Goal: Book appointment/travel/reservation

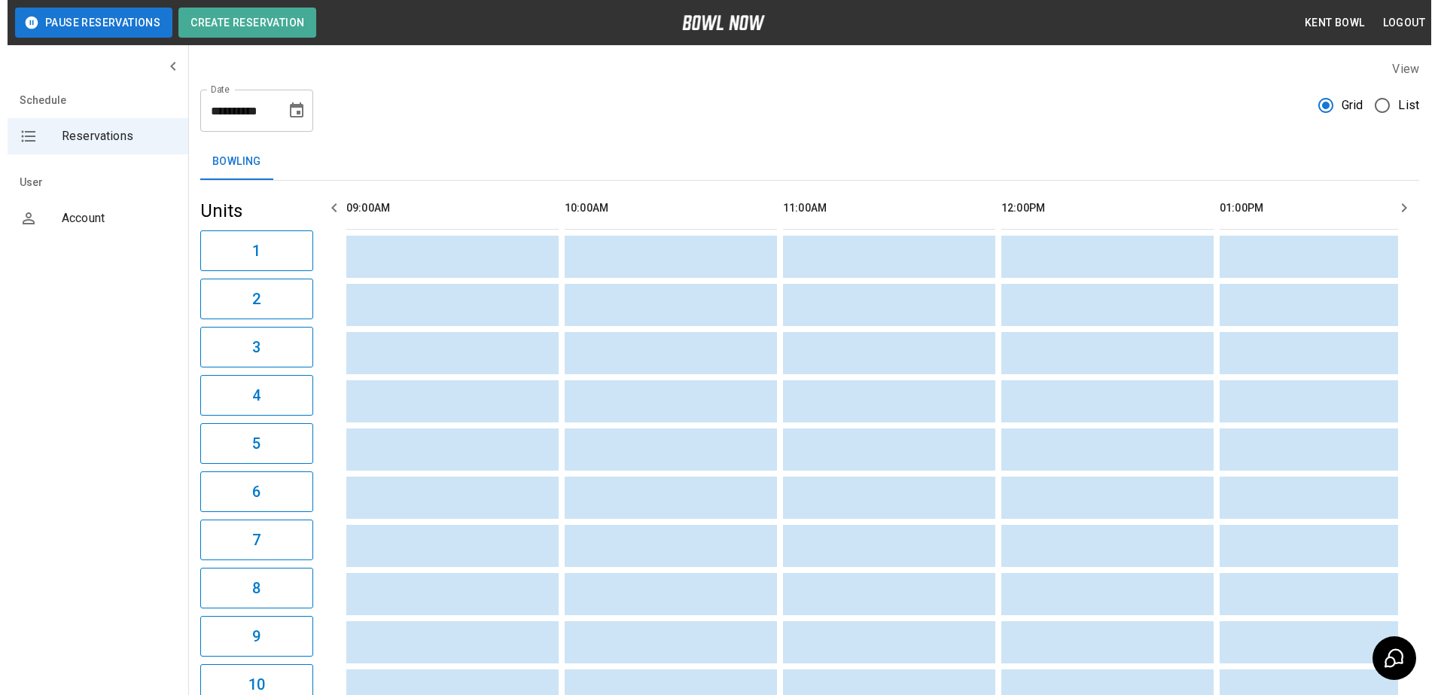
scroll to position [0, 1747]
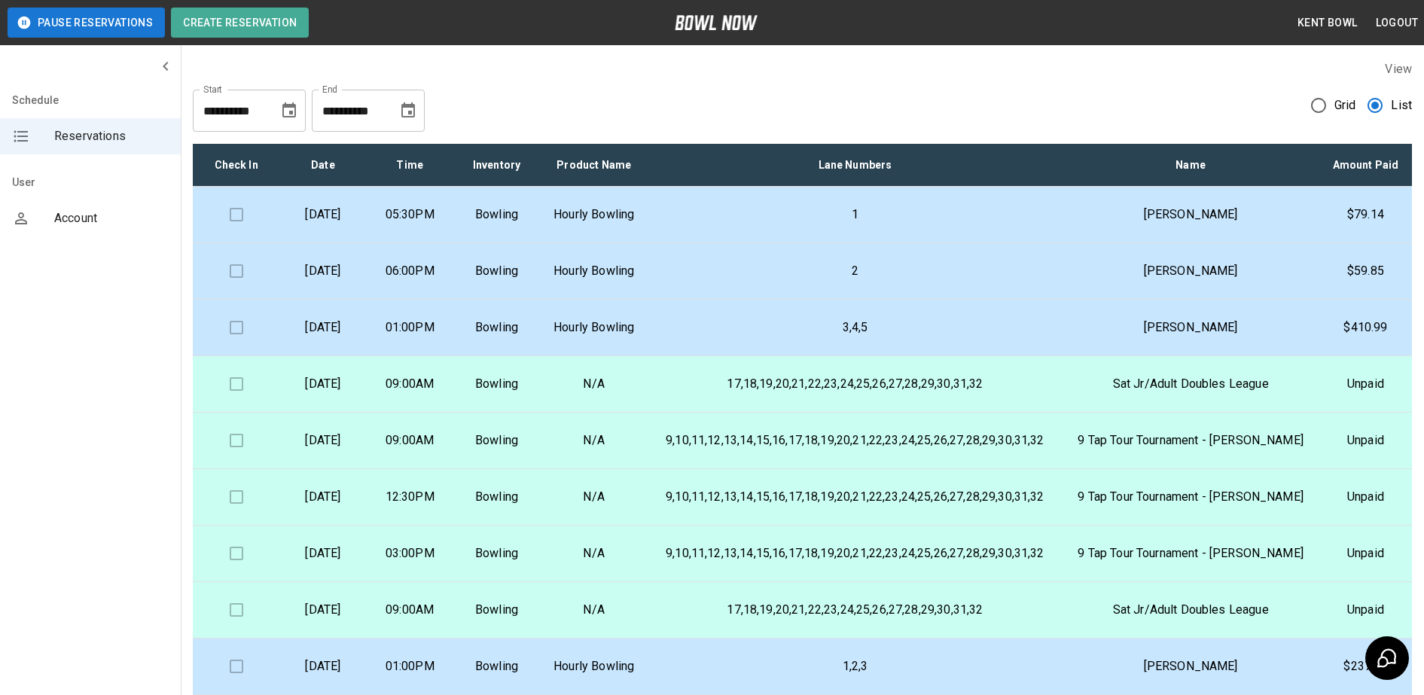
click at [366, 243] on td "[DATE]" at bounding box center [322, 215] width 87 height 56
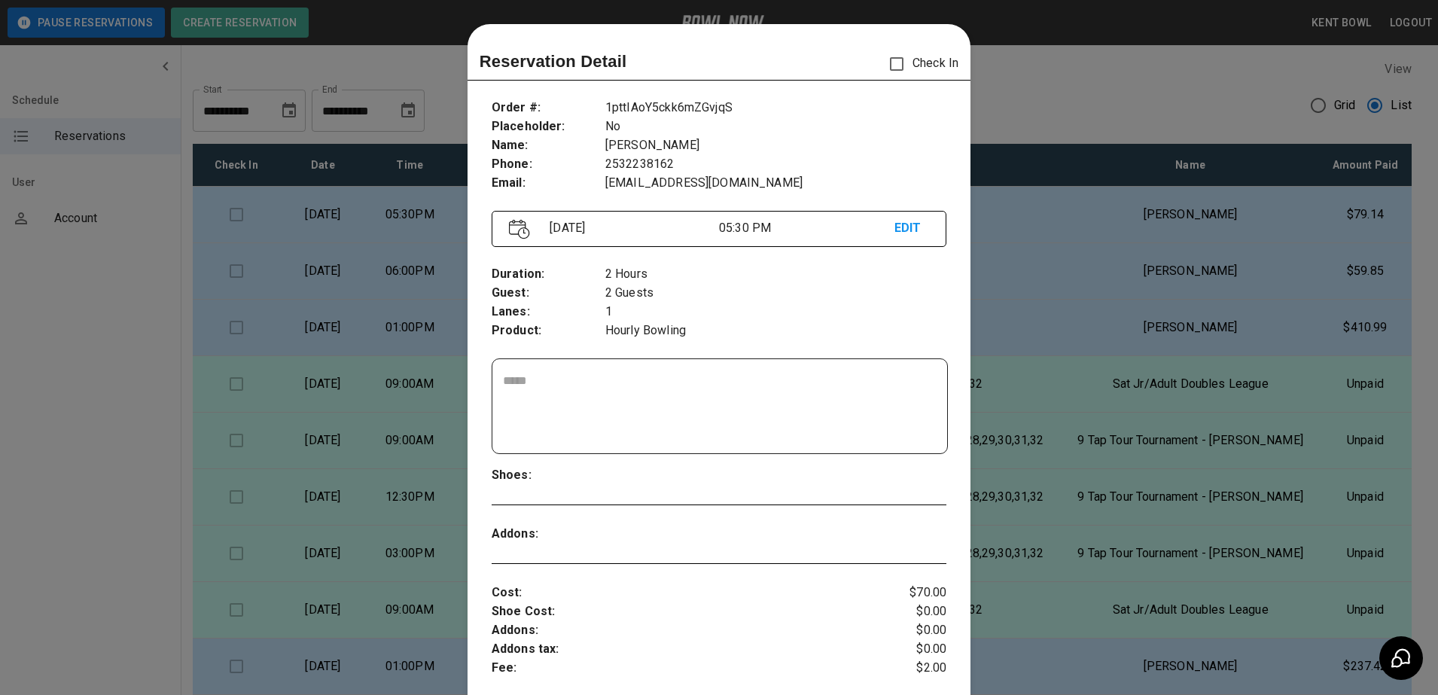
scroll to position [24, 0]
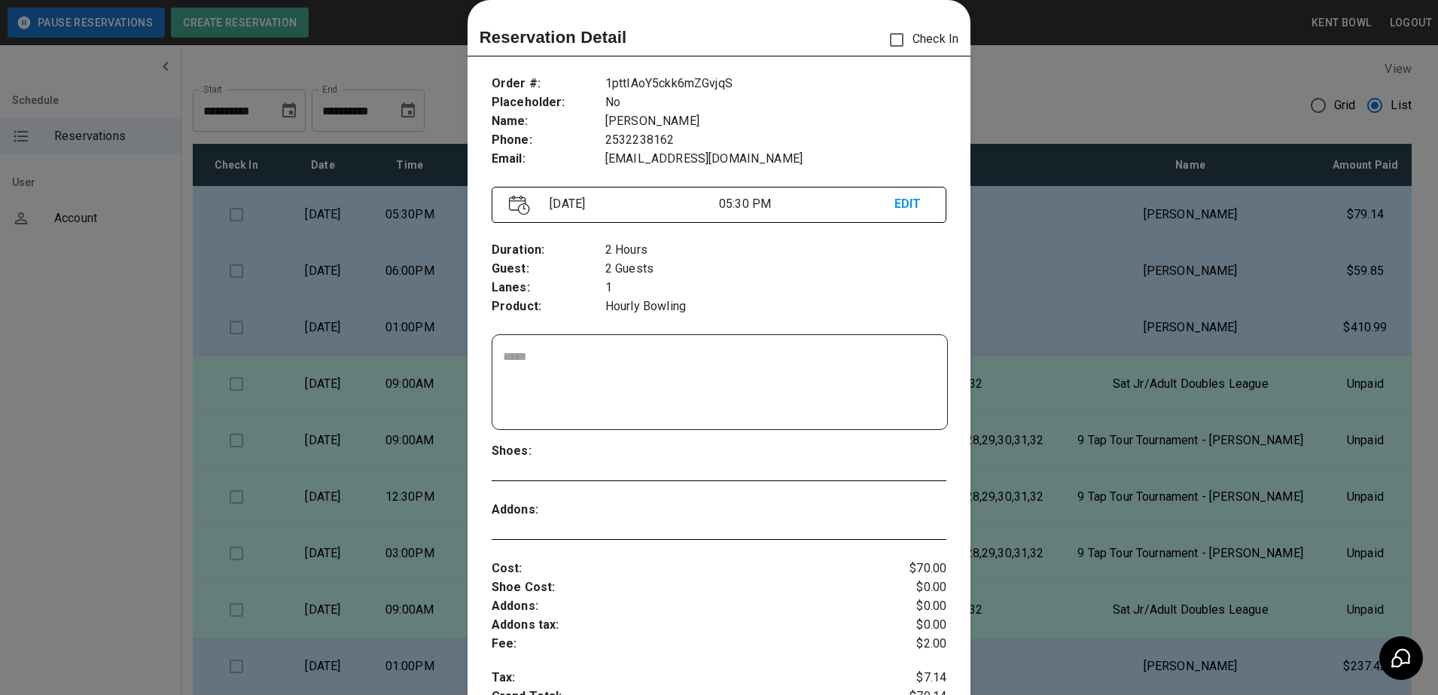
click at [139, 370] on div at bounding box center [719, 347] width 1438 height 695
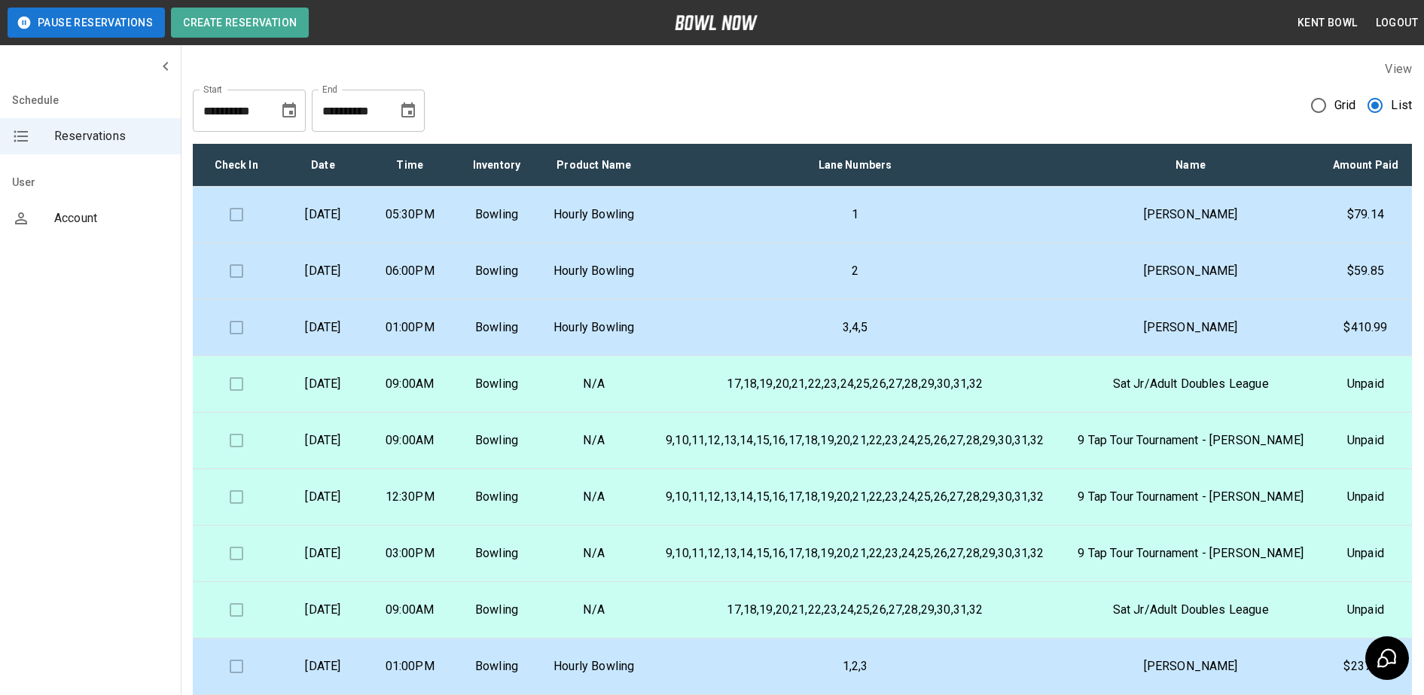
click at [230, 233] on td at bounding box center [236, 215] width 87 height 56
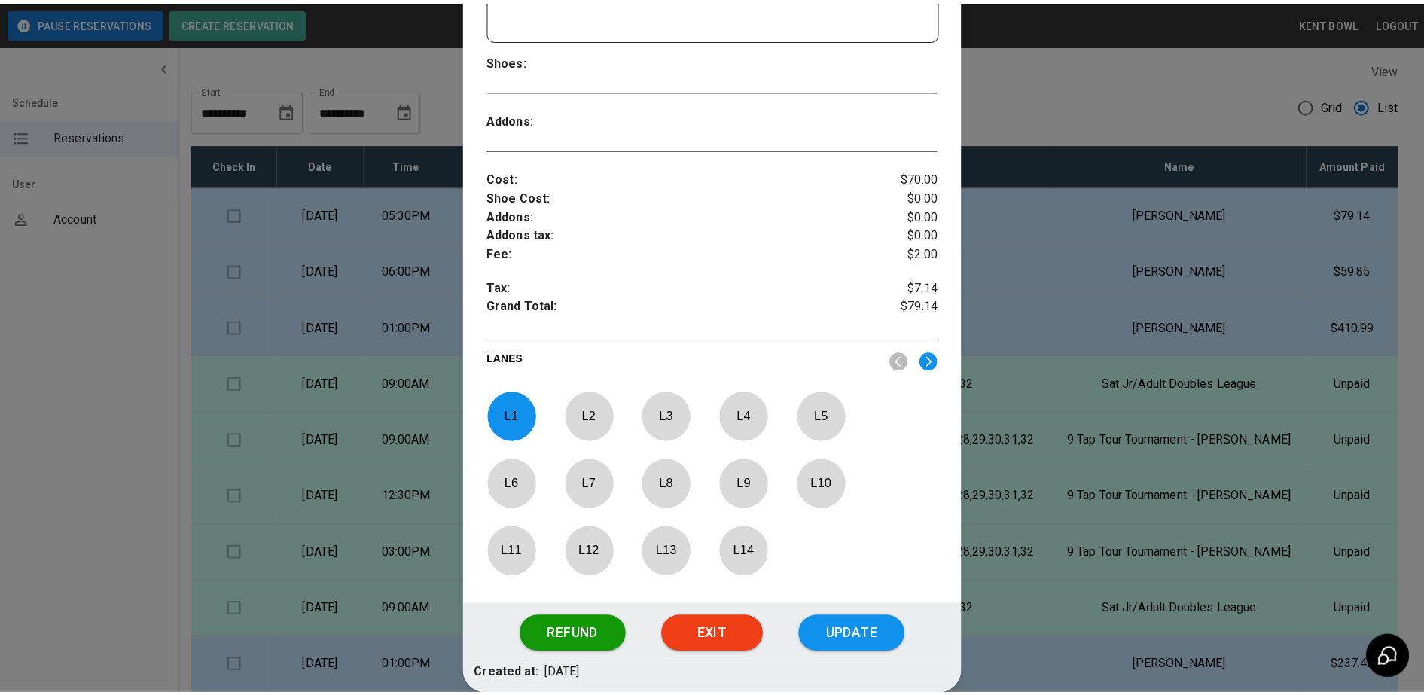
scroll to position [422, 0]
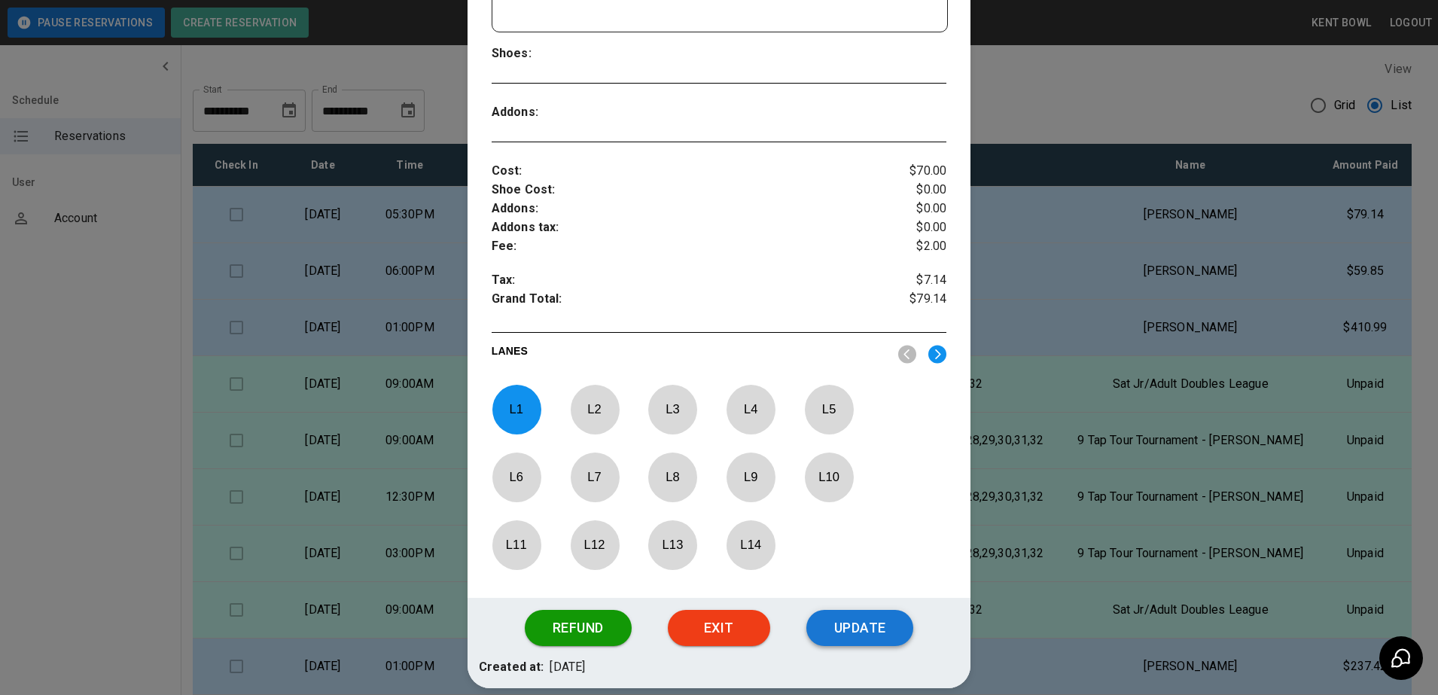
click at [869, 623] on button "Update" at bounding box center [859, 628] width 107 height 36
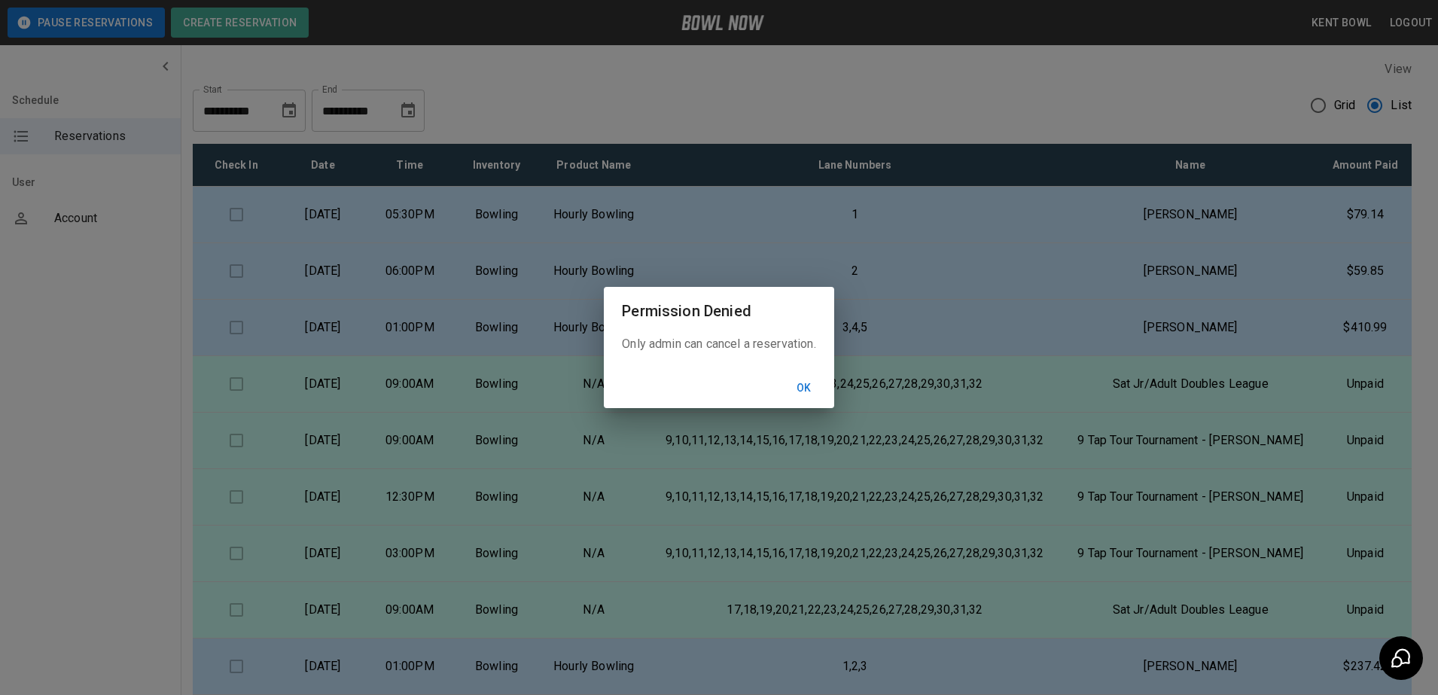
click at [807, 386] on button "Ok" at bounding box center [804, 388] width 48 height 28
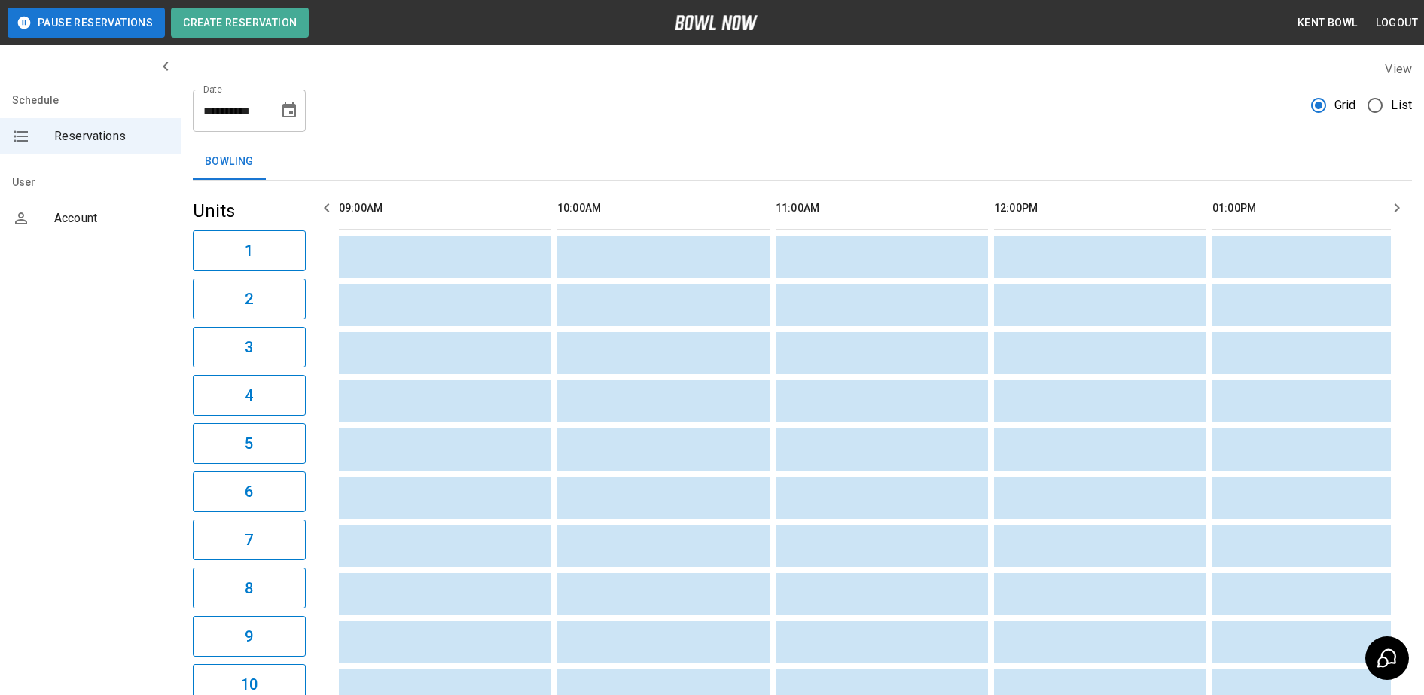
scroll to position [0, 1747]
